Goal: Task Accomplishment & Management: Complete application form

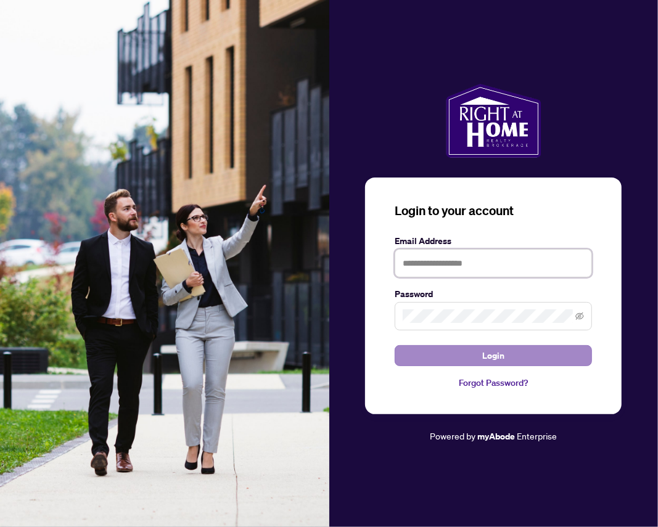
type input "**********"
click at [486, 351] on span "Login" at bounding box center [493, 356] width 22 height 20
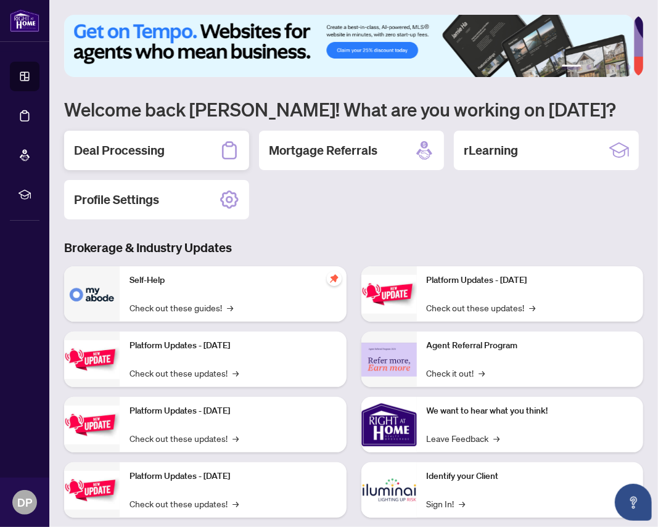
click at [133, 144] on h2 "Deal Processing" at bounding box center [119, 150] width 91 height 17
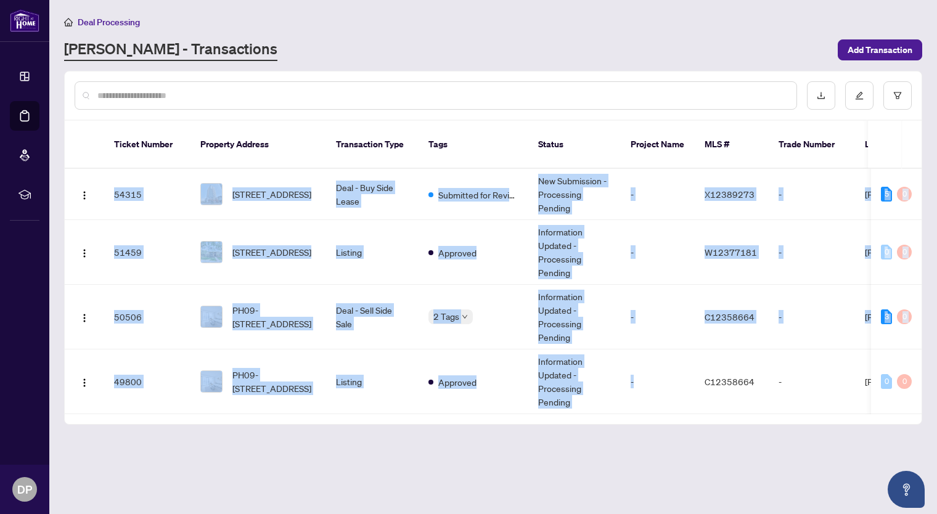
drag, startPoint x: 651, startPoint y: 396, endPoint x: 706, endPoint y: 420, distance: 59.1
click at [657, 420] on main "Deal Processing RAHR - Transactions Add Transaction Ticket Number Property Addr…" at bounding box center [492, 257] width 887 height 514
click at [657, 374] on div "0" at bounding box center [886, 381] width 11 height 15
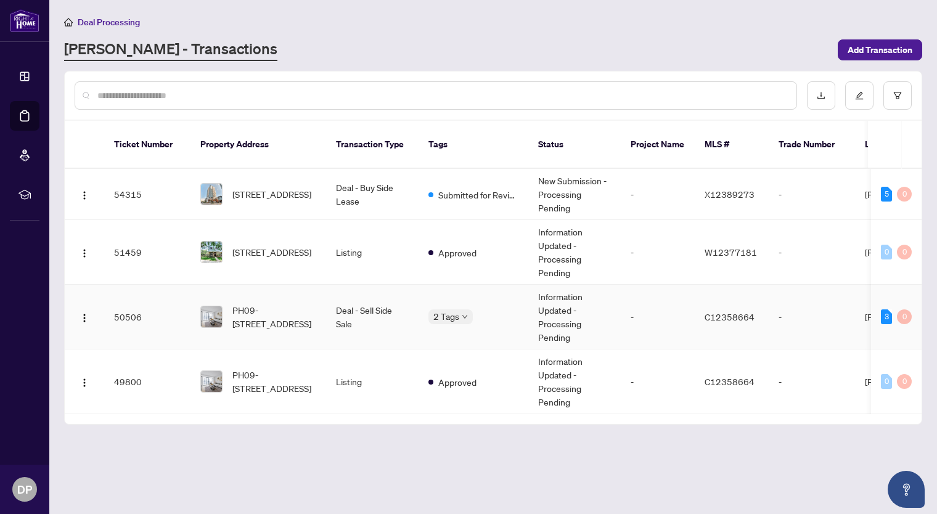
click at [377, 296] on td "Deal - Sell Side Sale" at bounding box center [372, 317] width 92 height 65
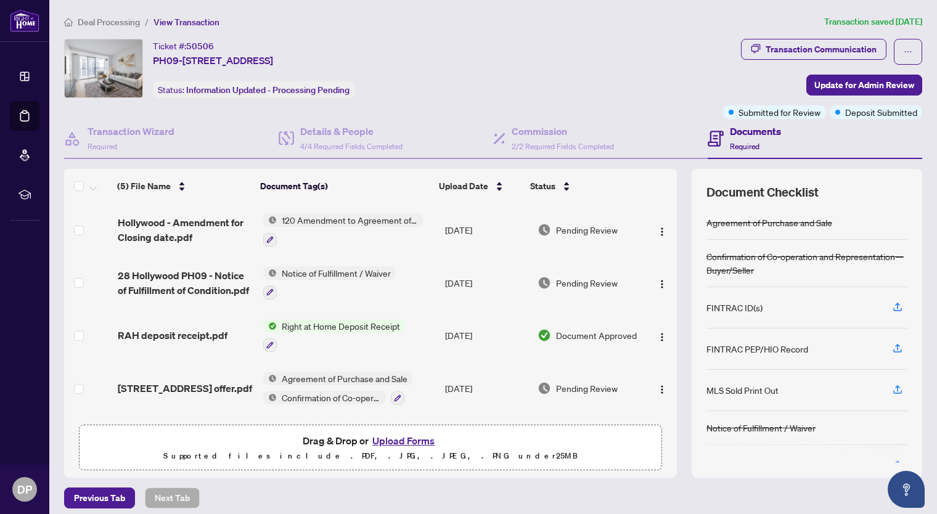
scroll to position [7, 0]
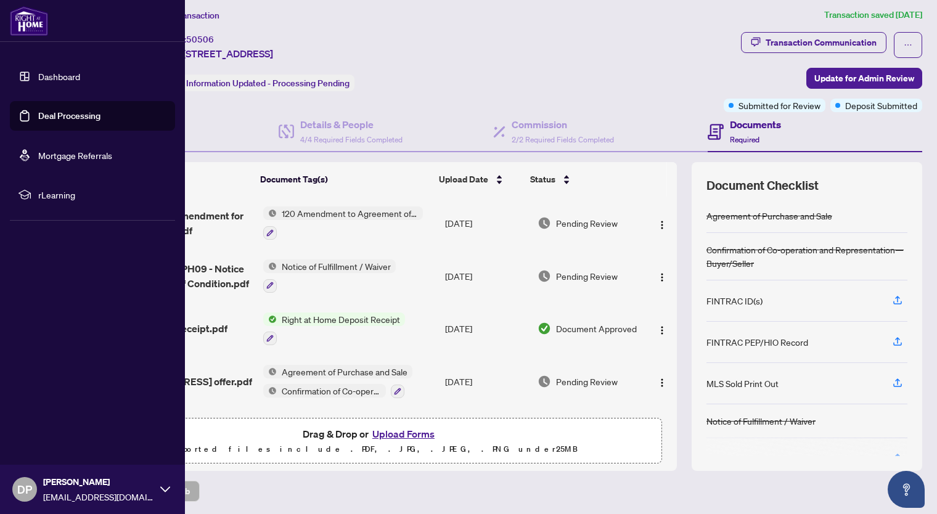
click at [48, 73] on link "Dashboard" at bounding box center [59, 76] width 42 height 11
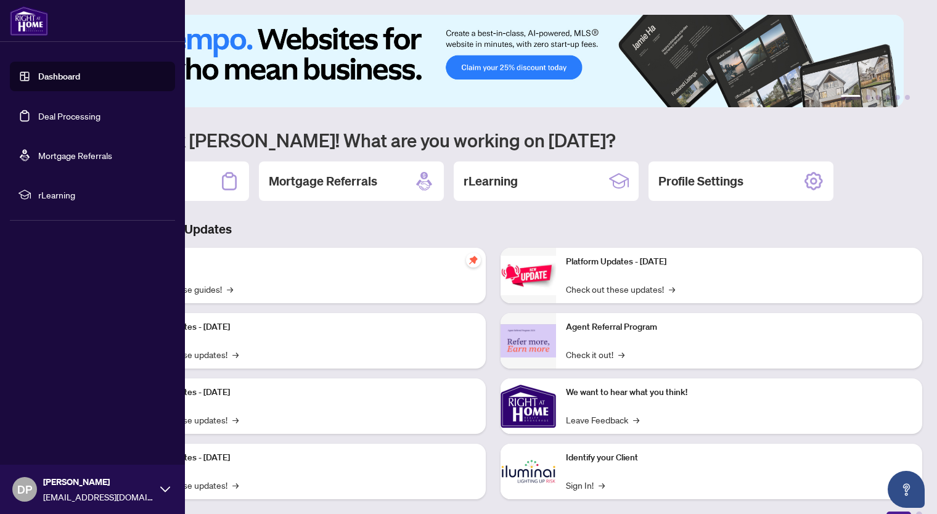
click at [75, 110] on link "Deal Processing" at bounding box center [69, 115] width 62 height 11
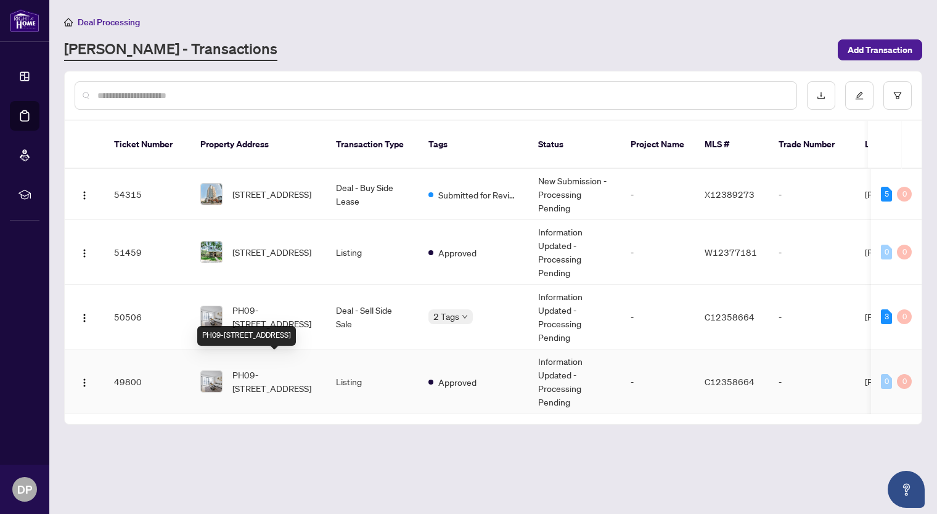
click at [299, 368] on span "PH09-[STREET_ADDRESS]" at bounding box center [274, 381] width 84 height 27
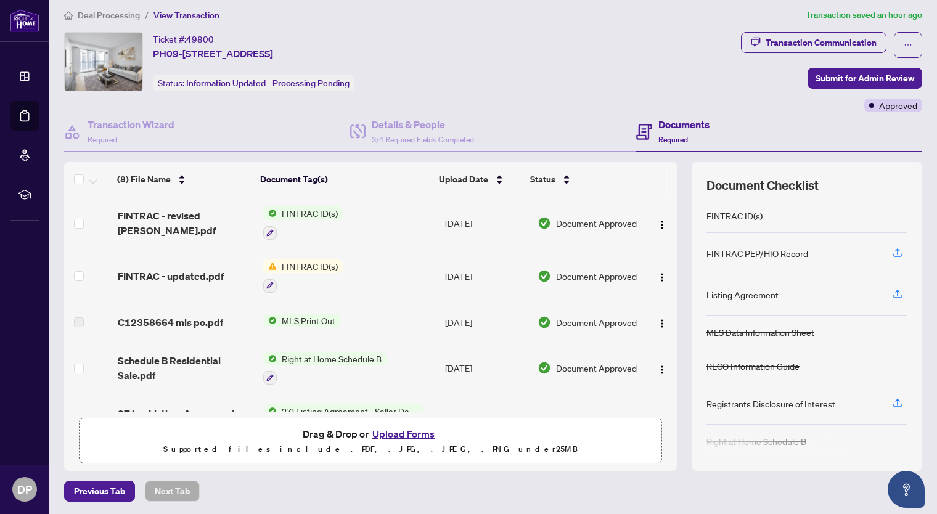
click at [303, 262] on span "FINTRAC ID(s)" at bounding box center [310, 266] width 66 height 14
click at [267, 322] on span "FINTRAC ID(s)" at bounding box center [277, 325] width 66 height 14
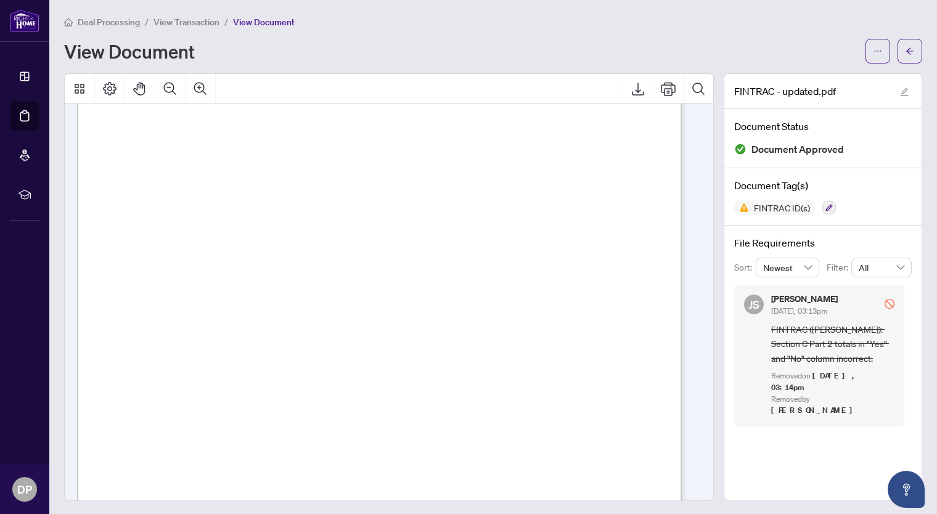
scroll to position [801, 0]
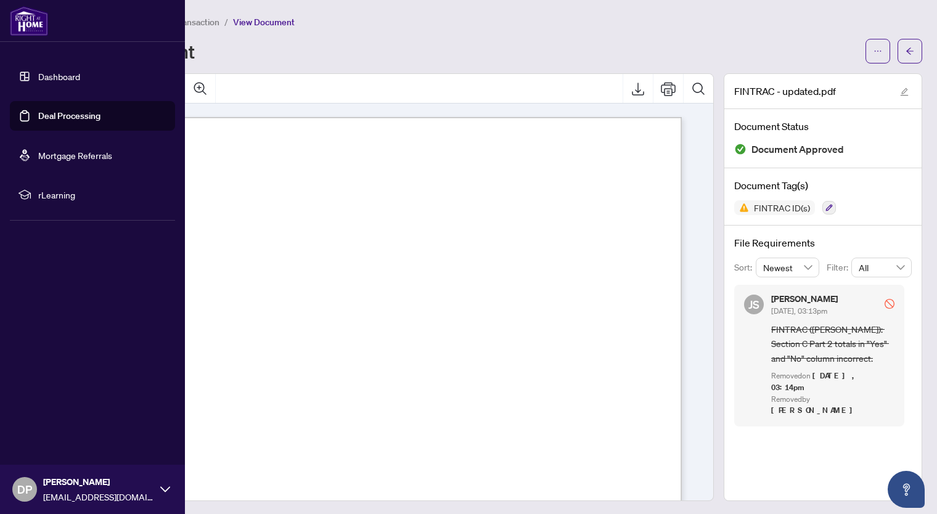
click at [71, 115] on link "Deal Processing" at bounding box center [69, 115] width 62 height 11
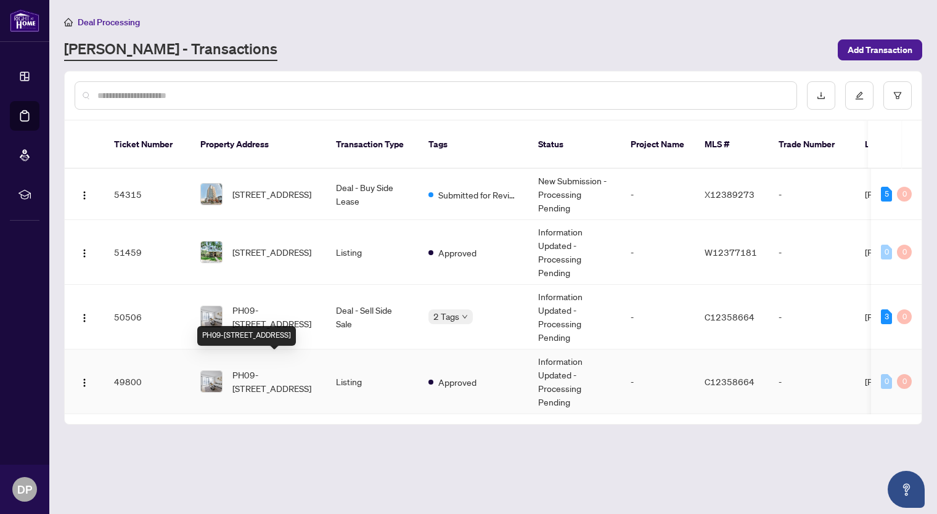
click at [309, 368] on span "PH09-[STREET_ADDRESS]" at bounding box center [274, 381] width 84 height 27
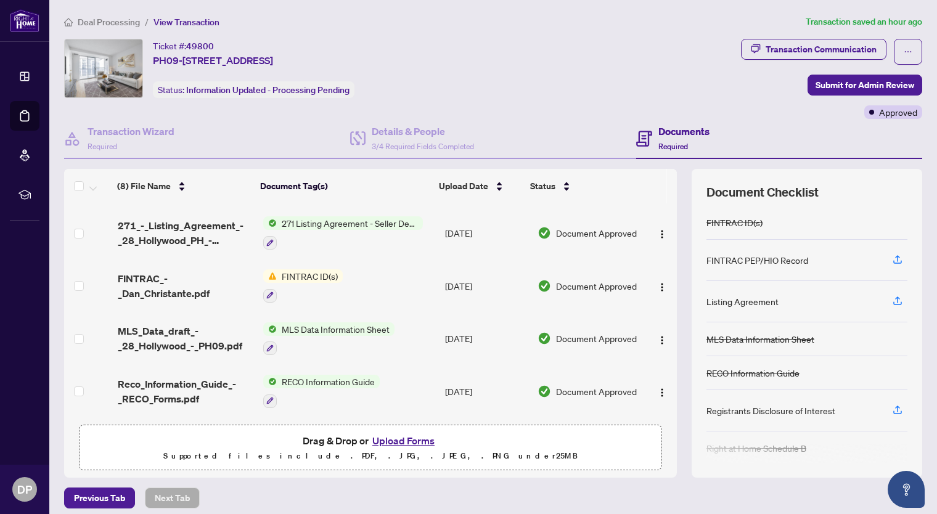
scroll to position [10, 0]
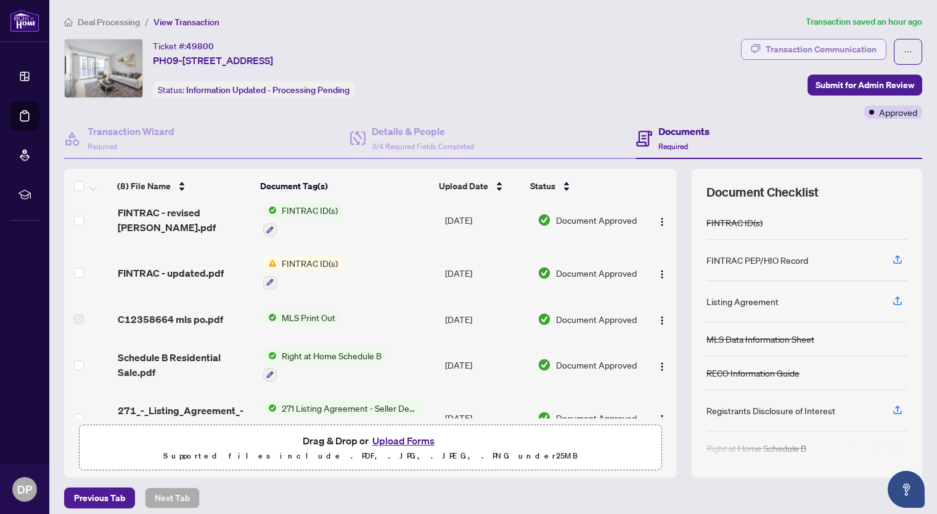
click at [657, 47] on div "Transaction Communication" at bounding box center [820, 49] width 111 height 20
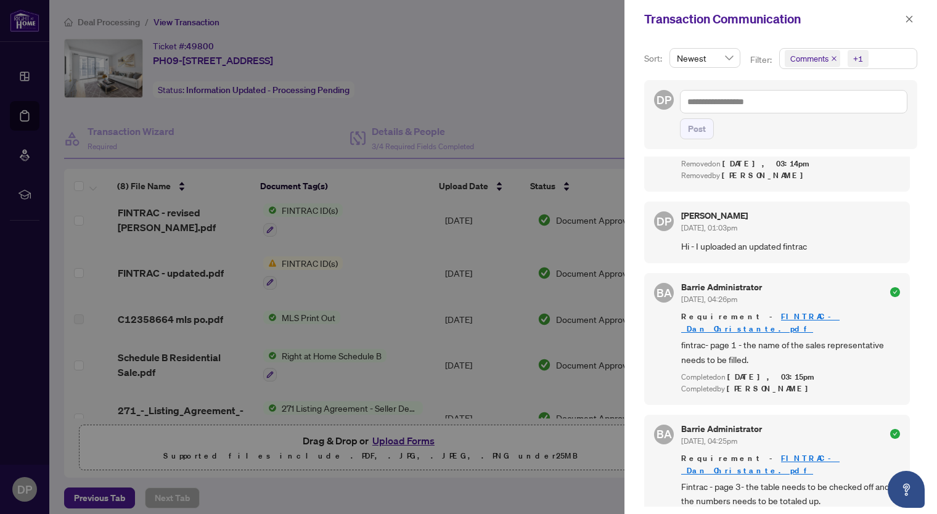
scroll to position [2, 0]
click at [657, 309] on link "FINTRAC_-_Dan_Christante.pdf" at bounding box center [760, 320] width 158 height 23
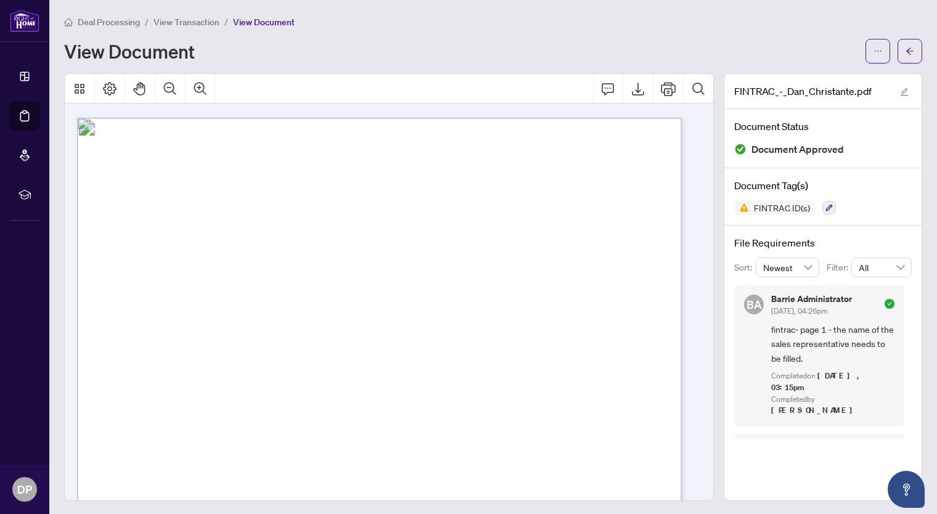
scroll to position [2034, 0]
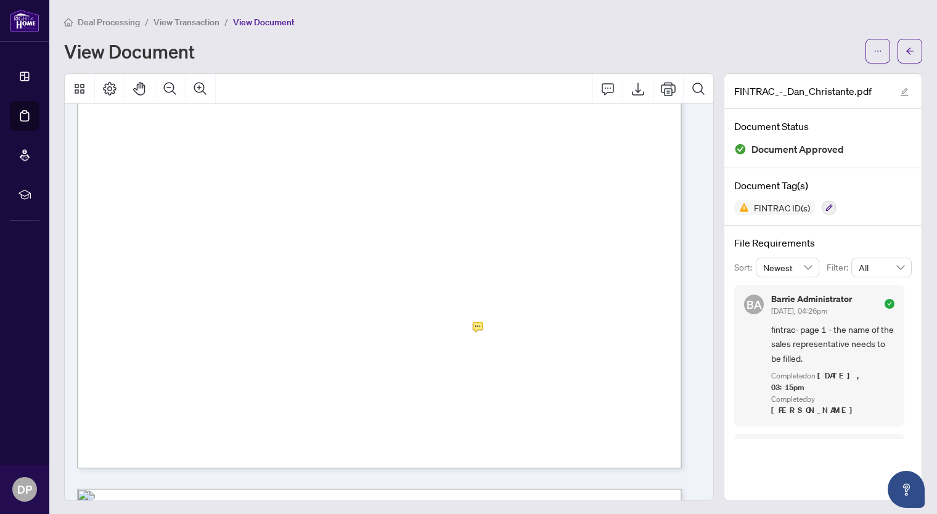
click at [437, 46] on div "View Document" at bounding box center [461, 51] width 794 height 20
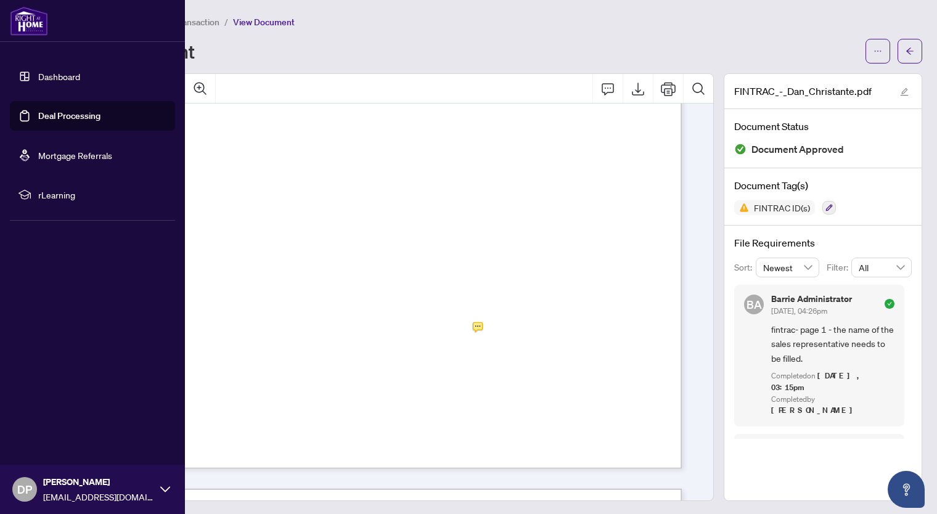
click at [64, 115] on link "Deal Processing" at bounding box center [69, 115] width 62 height 11
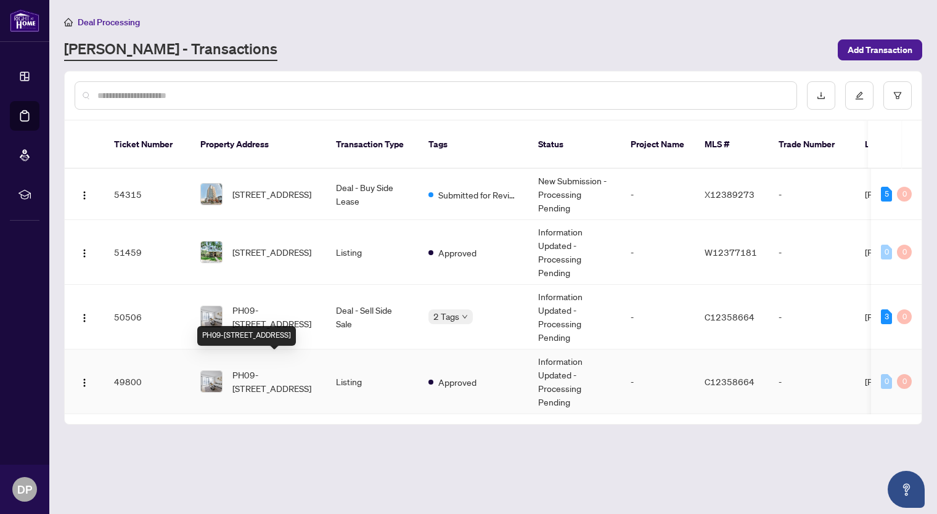
click at [288, 368] on span "PH09-[STREET_ADDRESS]" at bounding box center [274, 381] width 84 height 27
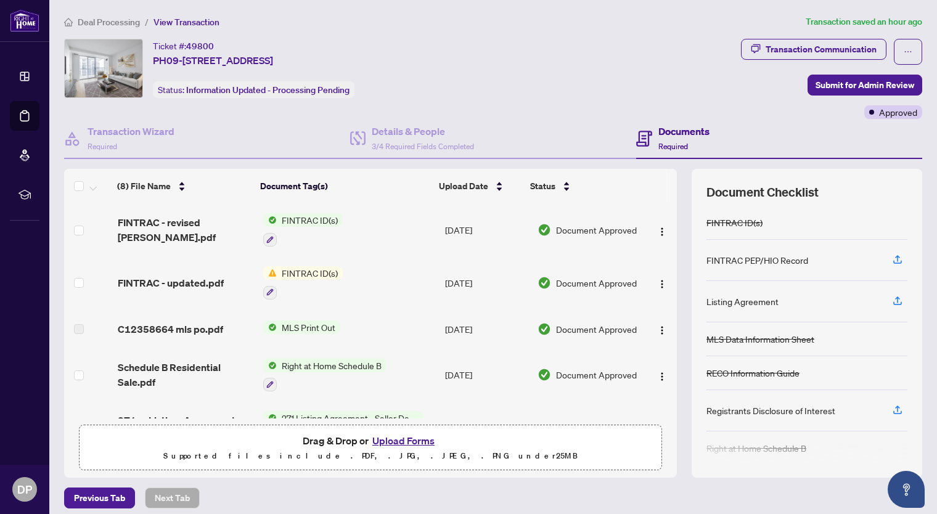
click at [298, 214] on span "FINTRAC ID(s)" at bounding box center [310, 220] width 66 height 14
click at [299, 277] on span "FINTRAC ID(s)" at bounding box center [277, 279] width 66 height 14
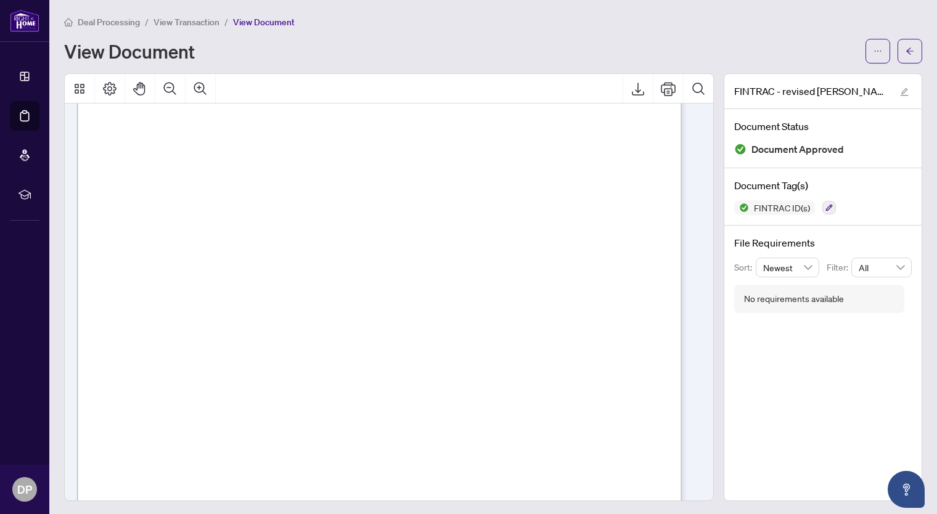
scroll to position [1910, 0]
click at [84, 18] on span "Deal Processing" at bounding box center [109, 22] width 62 height 11
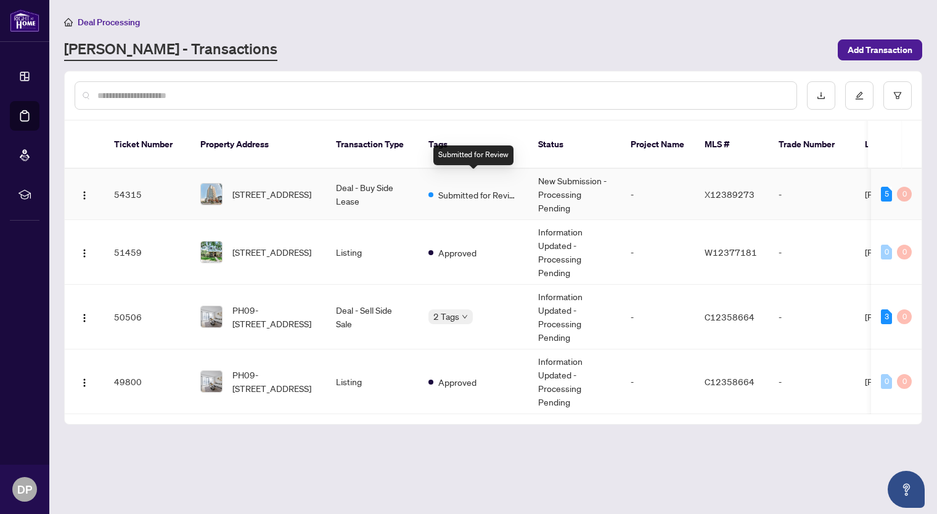
click at [466, 188] on span "Submitted for Review" at bounding box center [478, 195] width 80 height 14
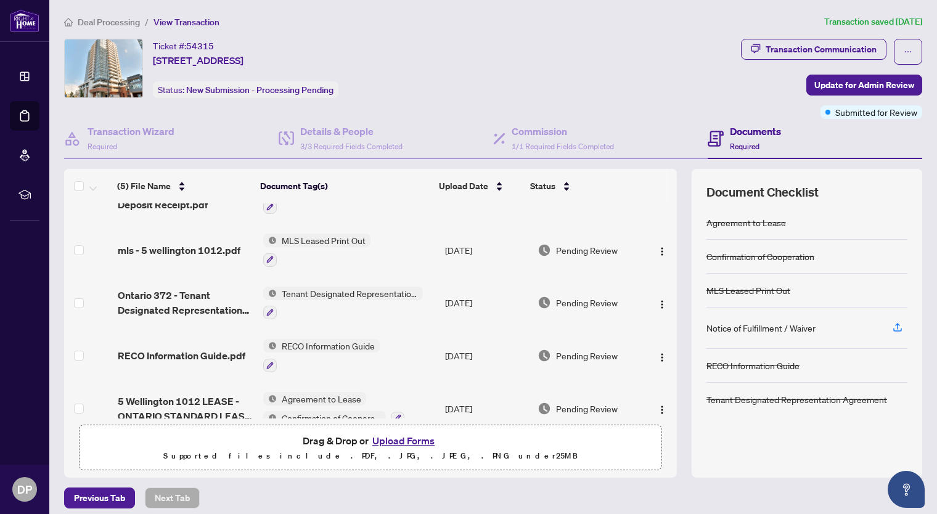
scroll to position [51, 0]
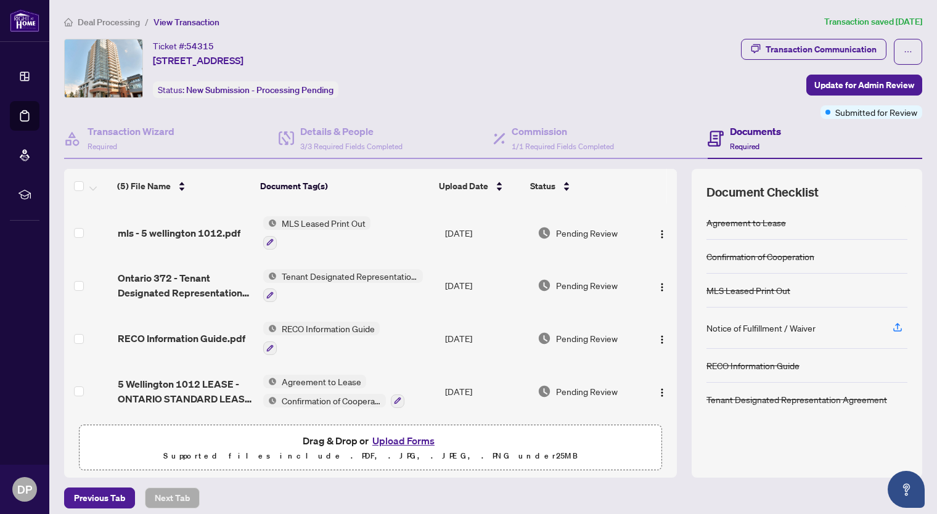
click at [345, 395] on span "Confirmation of Cooperation" at bounding box center [331, 401] width 109 height 14
click at [527, 460] on p "Supported files include .PDF, .JPG, .JPEG, .PNG under 25 MB" at bounding box center [370, 456] width 567 height 15
click at [394, 397] on icon "button" at bounding box center [397, 400] width 7 height 7
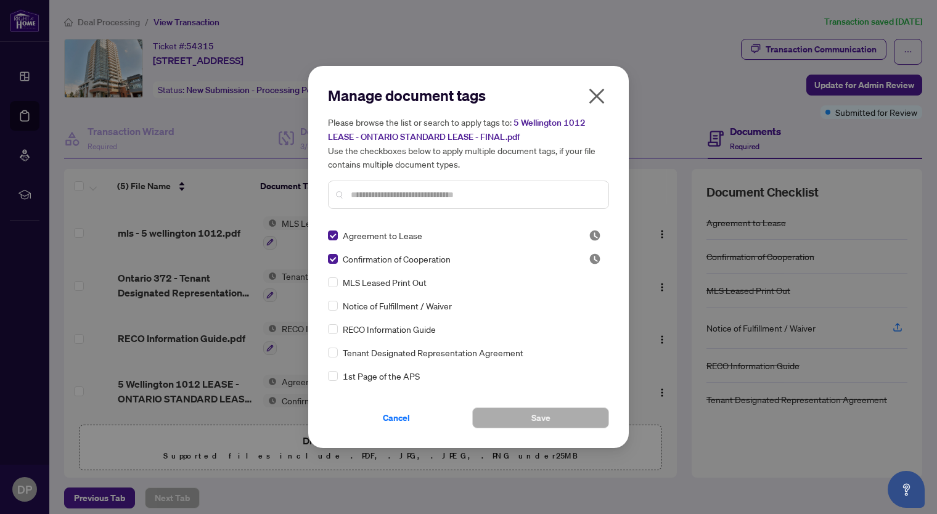
click at [593, 92] on icon "close" at bounding box center [596, 96] width 15 height 15
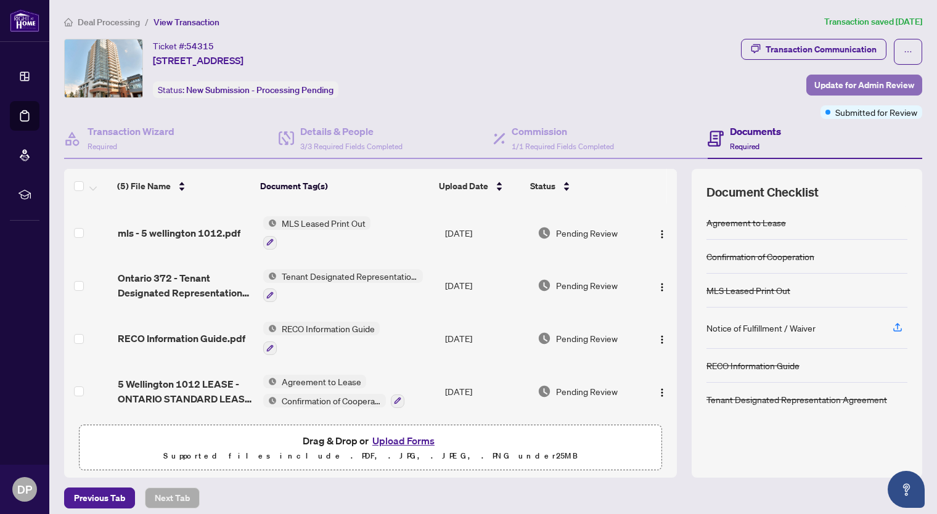
click at [829, 79] on span "Update for Admin Review" at bounding box center [864, 85] width 100 height 20
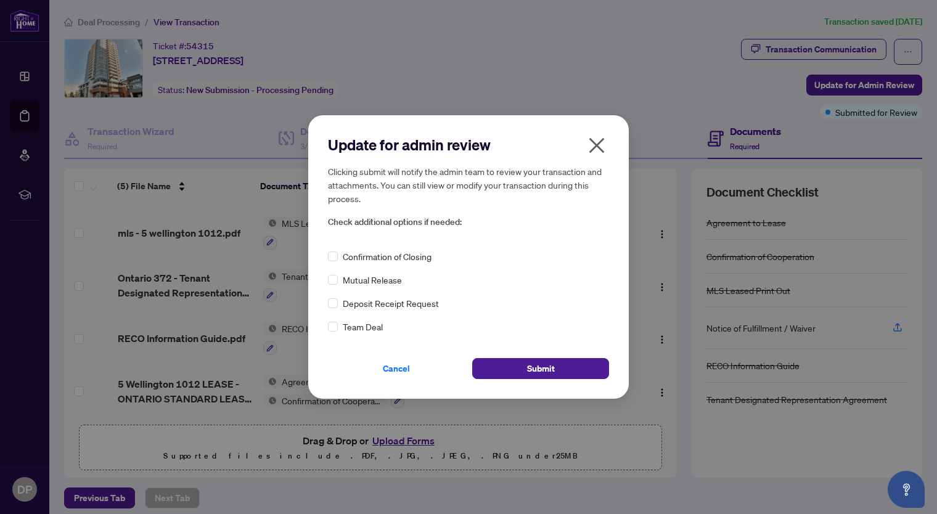
click at [338, 254] on div "Confirmation of Closing" at bounding box center [468, 257] width 281 height 14
click at [535, 361] on span "Submit" at bounding box center [541, 369] width 28 height 20
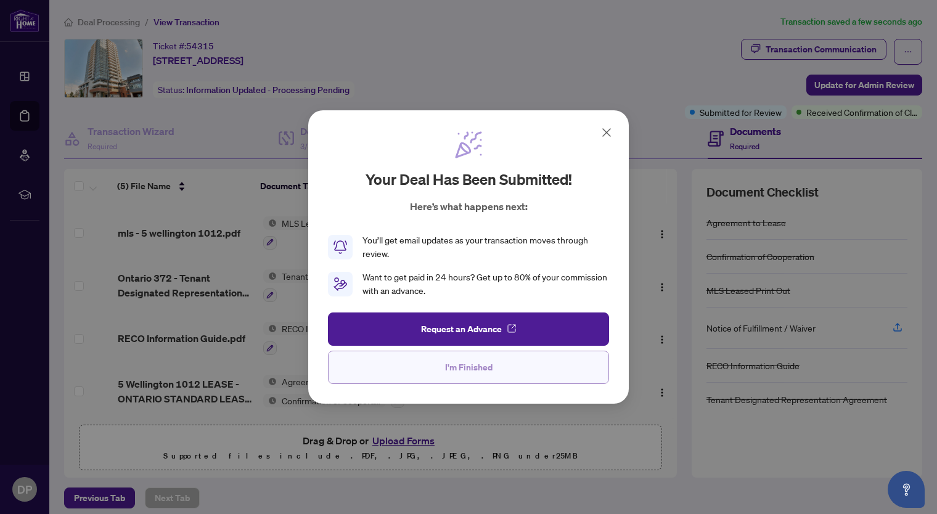
click at [469, 367] on span "I'm Finished" at bounding box center [468, 367] width 47 height 20
